Goal: Share content: Share content

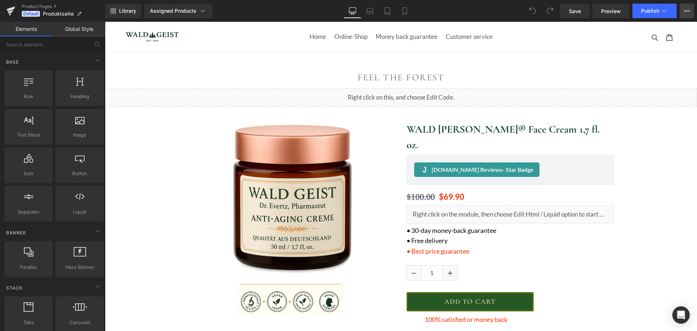
click at [684, 12] on icon at bounding box center [687, 11] width 6 height 6
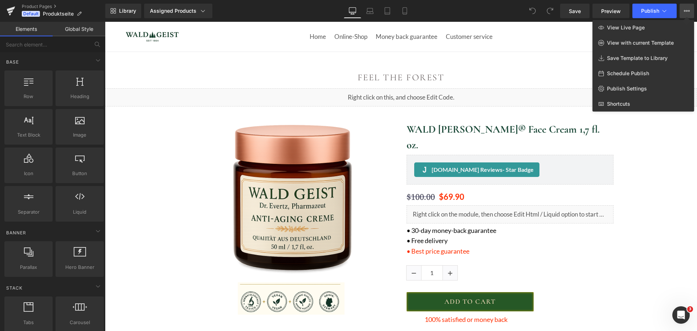
click at [472, 195] on div at bounding box center [401, 176] width 592 height 309
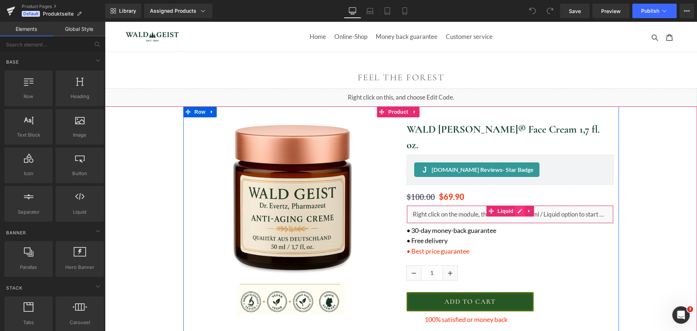
click at [518, 205] on div "Liquid" at bounding box center [510, 214] width 207 height 18
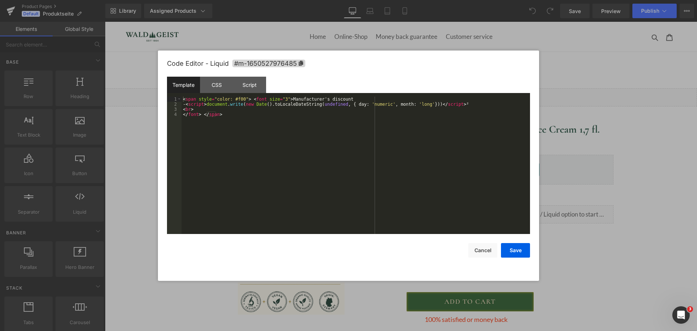
click at [416, 165] on div "< span style = "color: #f00" > < font size = "3" > Manufacturer's discount - < …" at bounding box center [356, 170] width 349 height 147
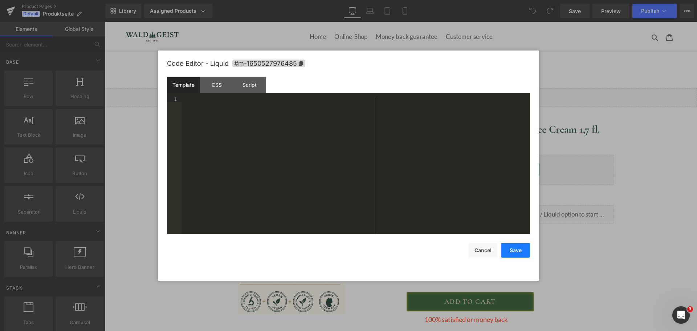
click at [514, 248] on button "Save" at bounding box center [515, 250] width 29 height 15
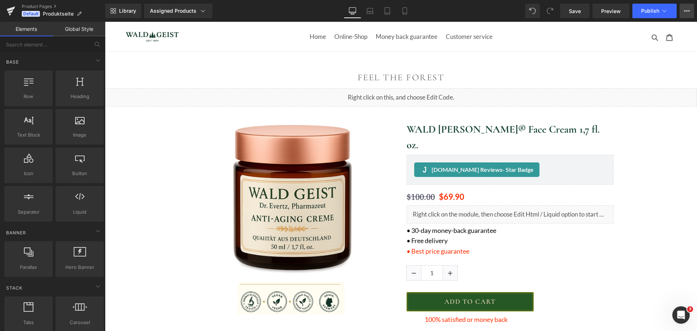
click at [683, 11] on button "View Live Page View with current Template Save Template to Library Schedule Pub…" at bounding box center [687, 11] width 15 height 15
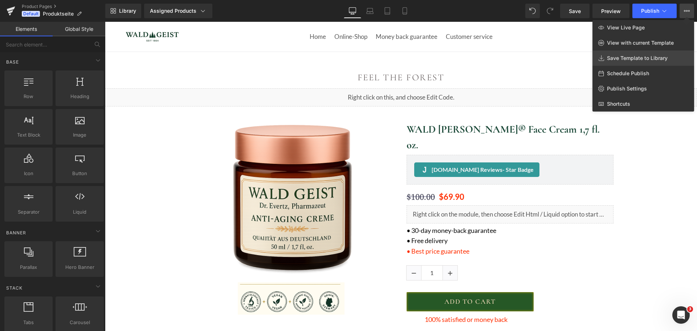
click at [639, 56] on span "Save Template to Library" at bounding box center [637, 58] width 61 height 7
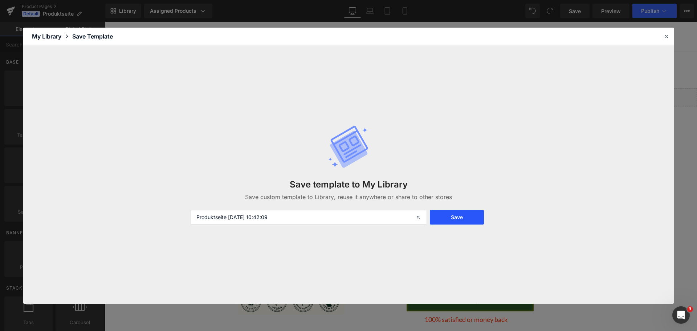
click at [471, 215] on button "Save" at bounding box center [457, 217] width 54 height 15
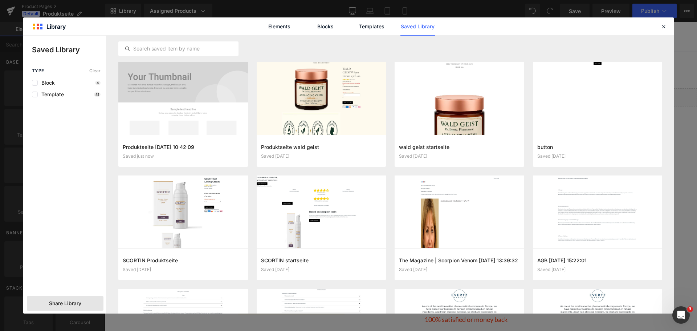
click at [75, 302] on span "Share Library" at bounding box center [65, 303] width 32 height 7
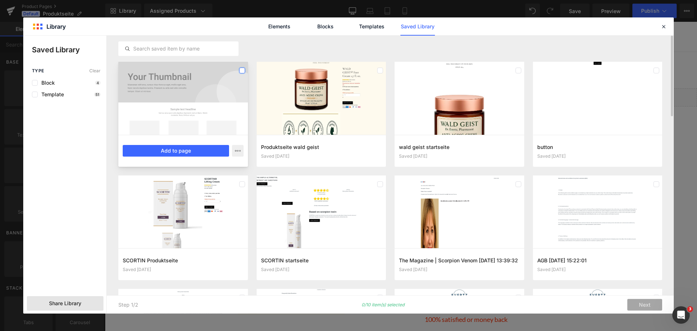
click at [243, 72] on label at bounding box center [242, 71] width 6 height 6
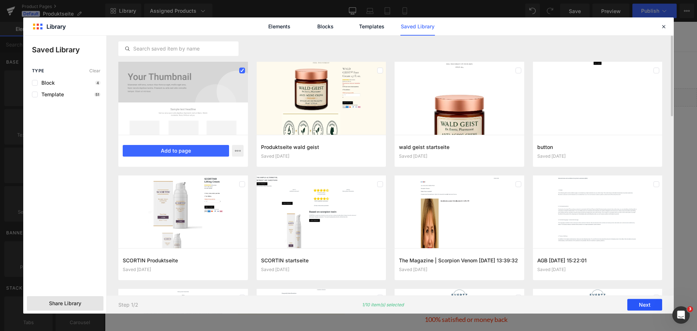
click at [643, 302] on button "Next" at bounding box center [644, 305] width 35 height 12
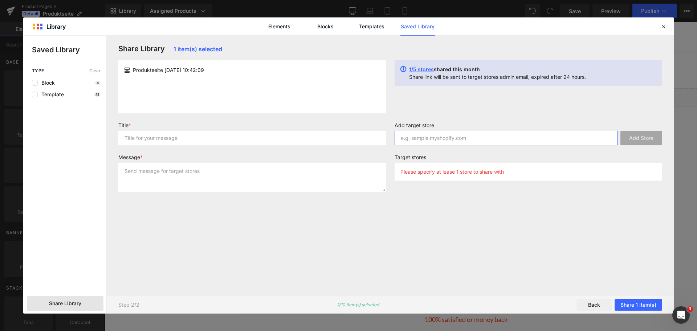
click at [428, 142] on input "text" at bounding box center [506, 138] width 223 height 15
paste input "[URL][DOMAIN_NAME]"
type input "[URL][DOMAIN_NAME]"
click at [633, 136] on button "Add Store" at bounding box center [642, 138] width 42 height 15
click at [643, 301] on button "Share 1 item(s)" at bounding box center [639, 305] width 48 height 12
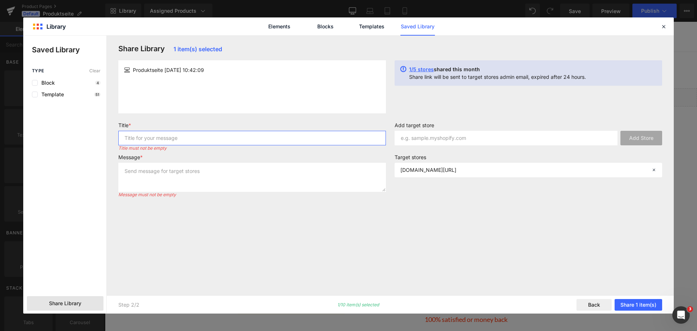
drag, startPoint x: 204, startPoint y: 142, endPoint x: 221, endPoint y: 141, distance: 16.8
click at [205, 142] on input "text" at bounding box center [252, 138] width 268 height 15
type input "asd"
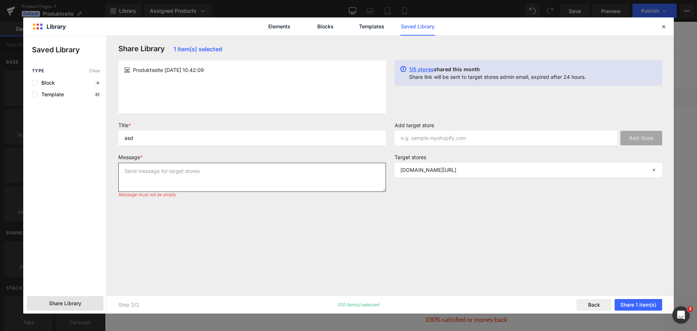
click at [256, 177] on textarea at bounding box center [252, 177] width 268 height 29
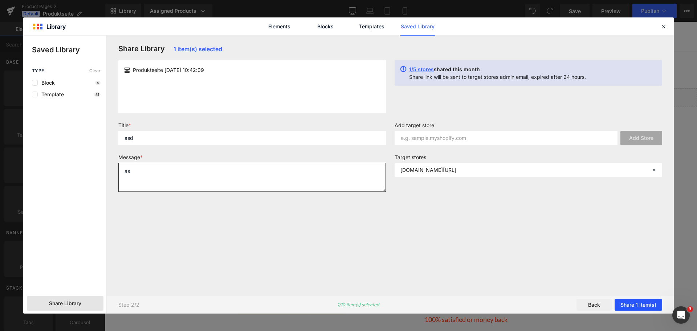
type textarea "as"
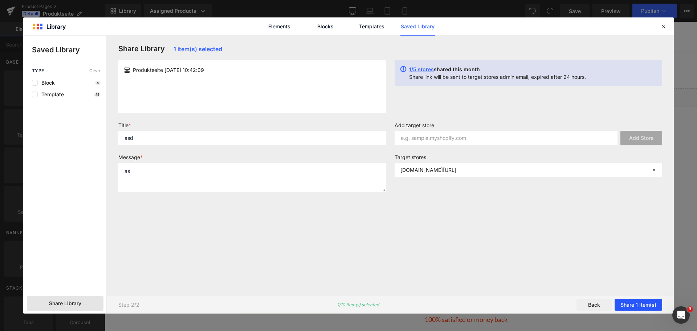
click at [629, 305] on button "Share 1 item(s)" at bounding box center [639, 305] width 48 height 12
click at [632, 302] on button "Share 1 item(s)" at bounding box center [639, 305] width 48 height 12
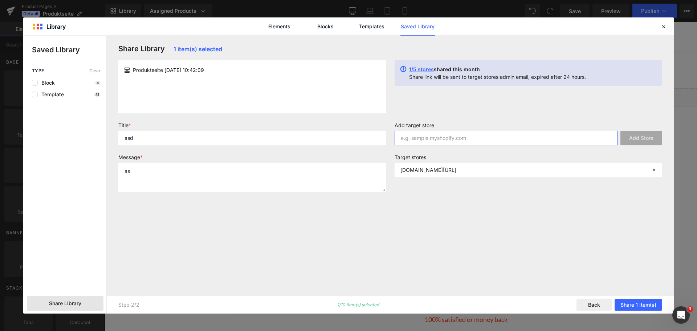
click at [447, 140] on input "text" at bounding box center [506, 138] width 223 height 15
paste input "[URL][DOMAIN_NAME]"
drag, startPoint x: 417, startPoint y: 141, endPoint x: 285, endPoint y: 139, distance: 132.2
click at [288, 139] on form "Title * asd Message * as Add target store [URL][DOMAIN_NAME] Add Store Target s…" at bounding box center [390, 160] width 553 height 76
click at [497, 142] on input "[DOMAIN_NAME][URL]" at bounding box center [506, 138] width 223 height 15
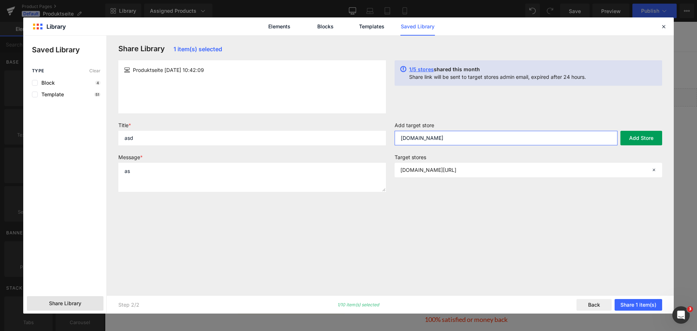
type input "[DOMAIN_NAME]"
click at [636, 141] on button "Add Store" at bounding box center [642, 138] width 42 height 15
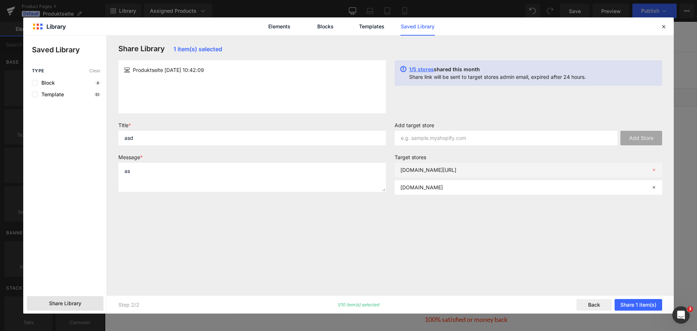
click at [655, 168] on icon at bounding box center [653, 169] width 5 height 5
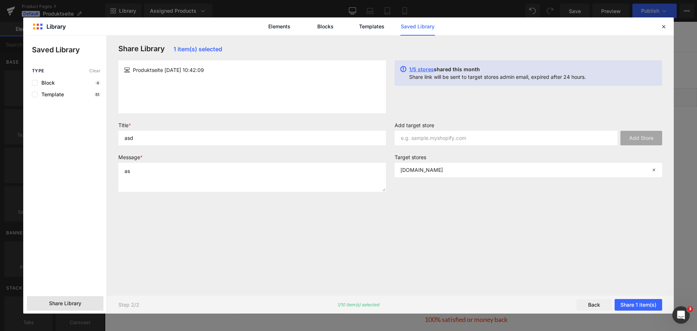
click at [651, 297] on div "Step 2/2 1/10 item(s) selected Back Share 1 item(s)" at bounding box center [390, 304] width 567 height 18
click at [650, 302] on button "Share 1 item(s)" at bounding box center [639, 305] width 48 height 12
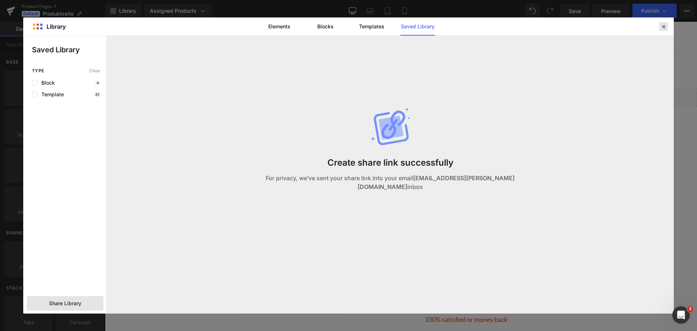
click at [666, 28] on icon at bounding box center [663, 26] width 7 height 7
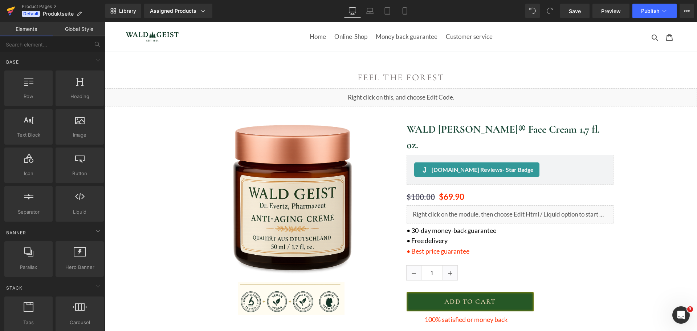
click at [8, 8] on icon at bounding box center [11, 11] width 9 height 18
